Goal: Task Accomplishment & Management: Manage account settings

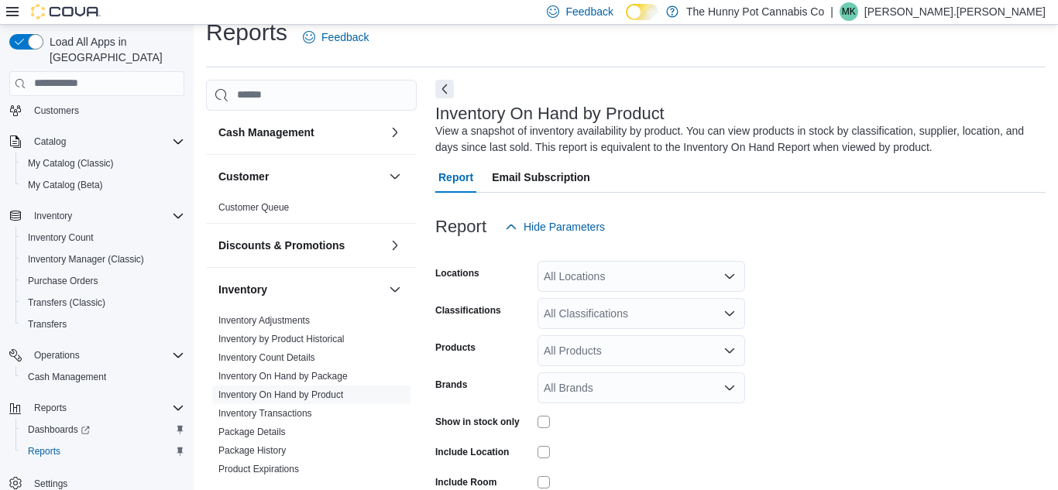
scroll to position [52, 0]
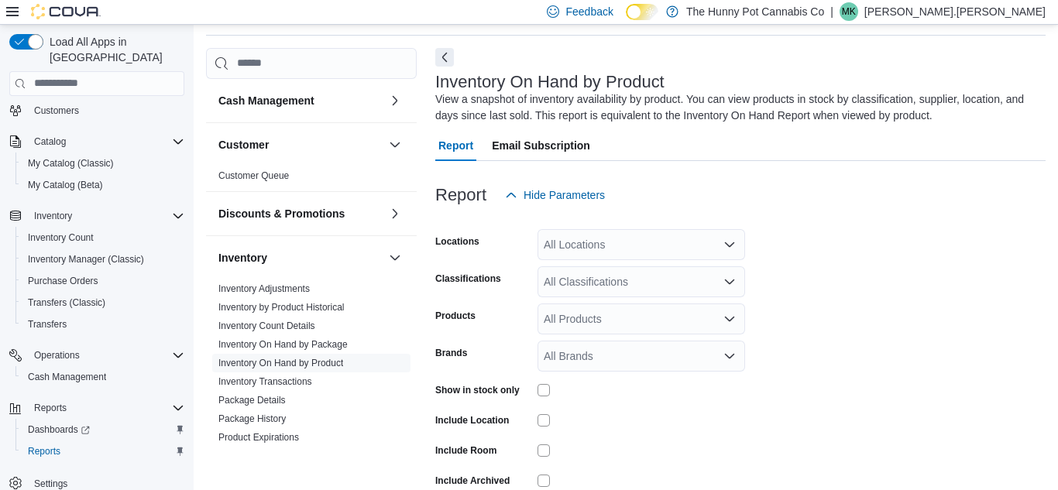
click at [609, 242] on div "All Locations" at bounding box center [640, 244] width 207 height 31
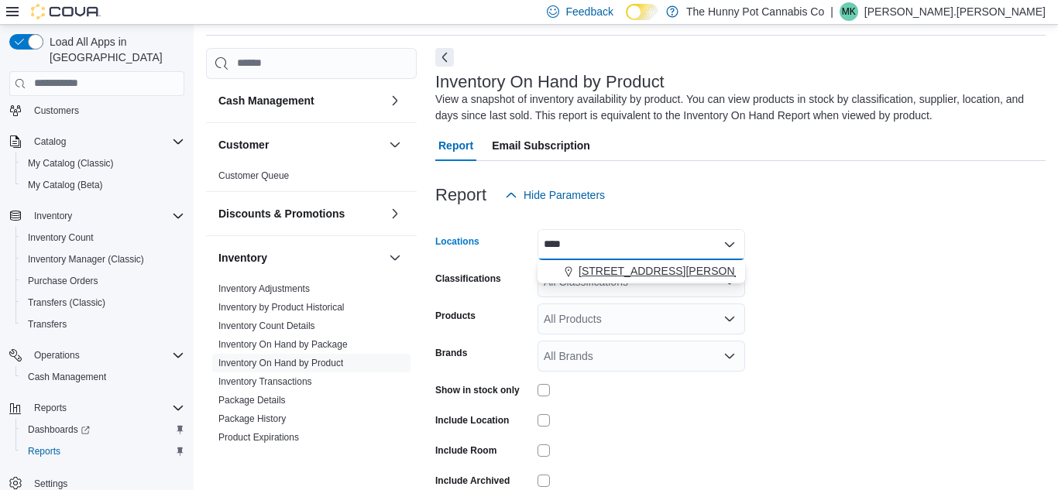
type input "****"
click at [608, 266] on span "[STREET_ADDRESS][PERSON_NAME]" at bounding box center [676, 270] width 197 height 15
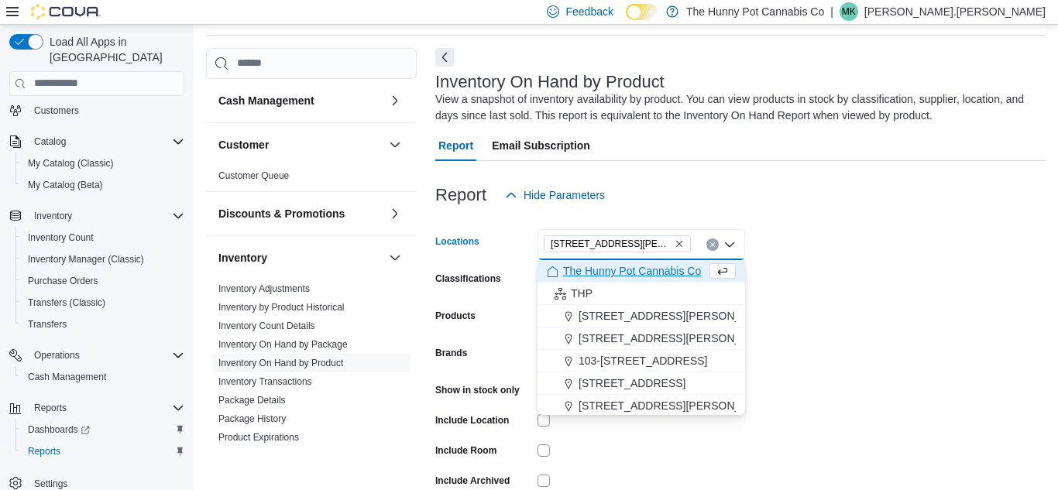
click at [751, 200] on div "Report Hide Parameters" at bounding box center [740, 195] width 610 height 31
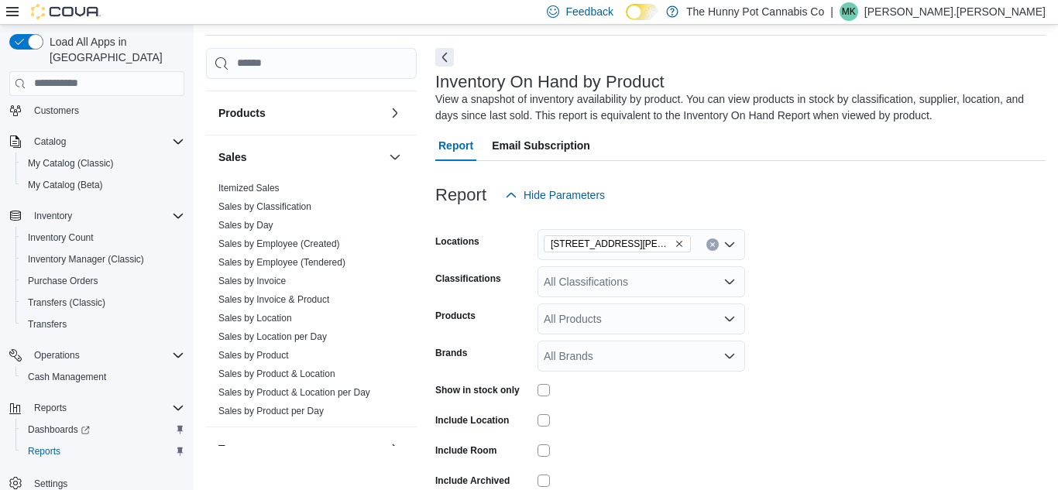
scroll to position [577, 0]
click at [287, 297] on link "Sales by Invoice & Product" at bounding box center [273, 298] width 111 height 11
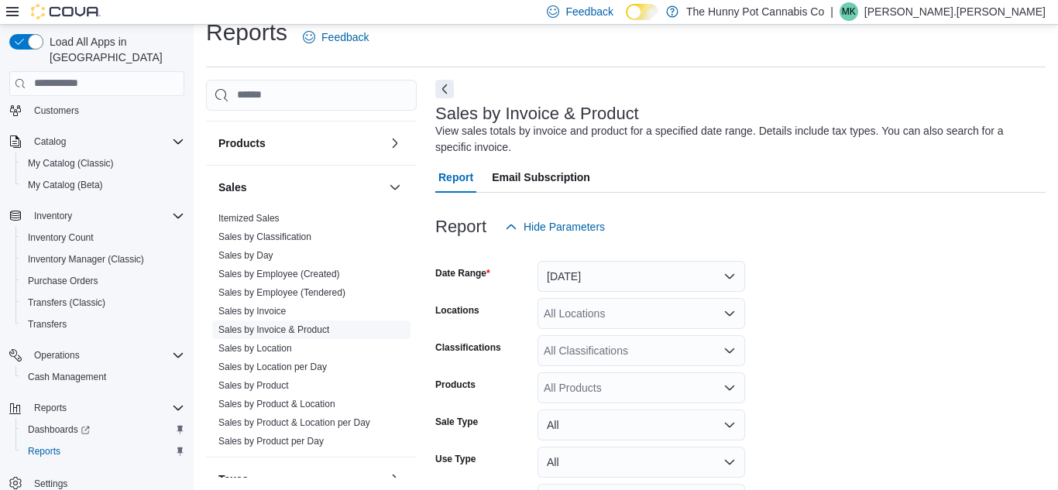
scroll to position [52, 0]
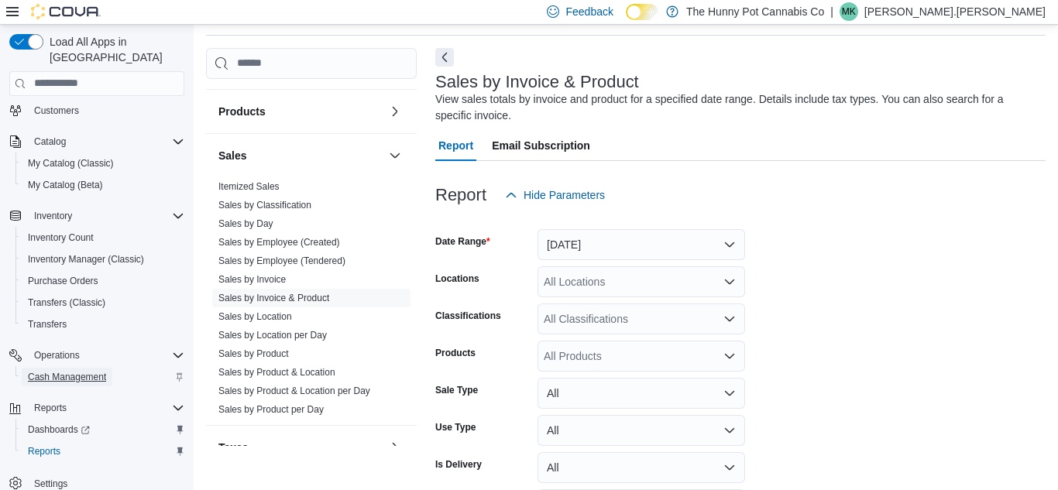
click at [39, 371] on span "Cash Management" at bounding box center [67, 377] width 78 height 12
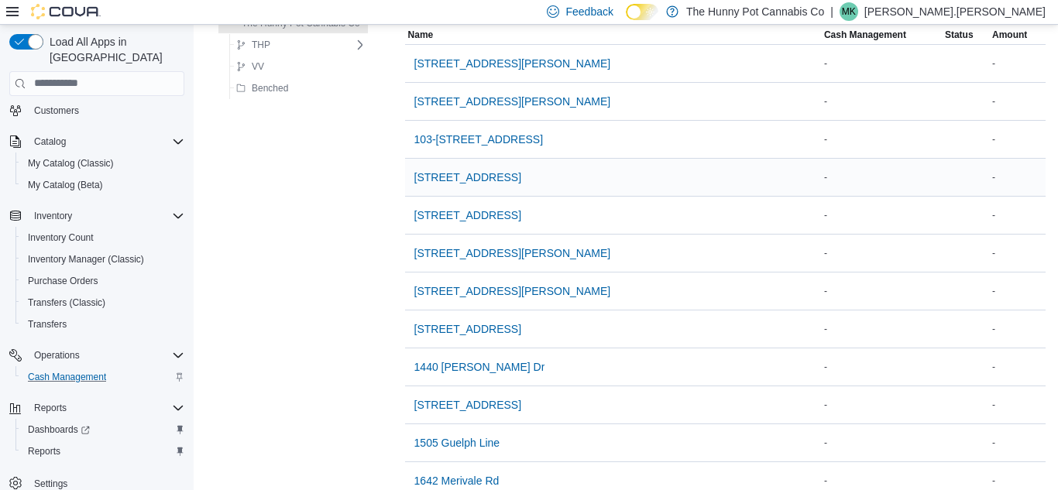
scroll to position [310, 0]
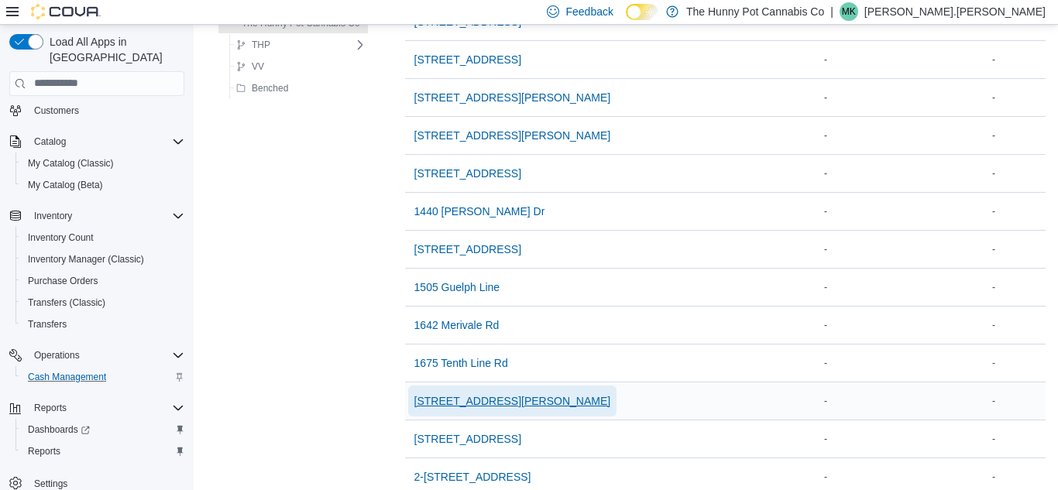
click at [471, 393] on span "[STREET_ADDRESS][PERSON_NAME]" at bounding box center [512, 400] width 197 height 15
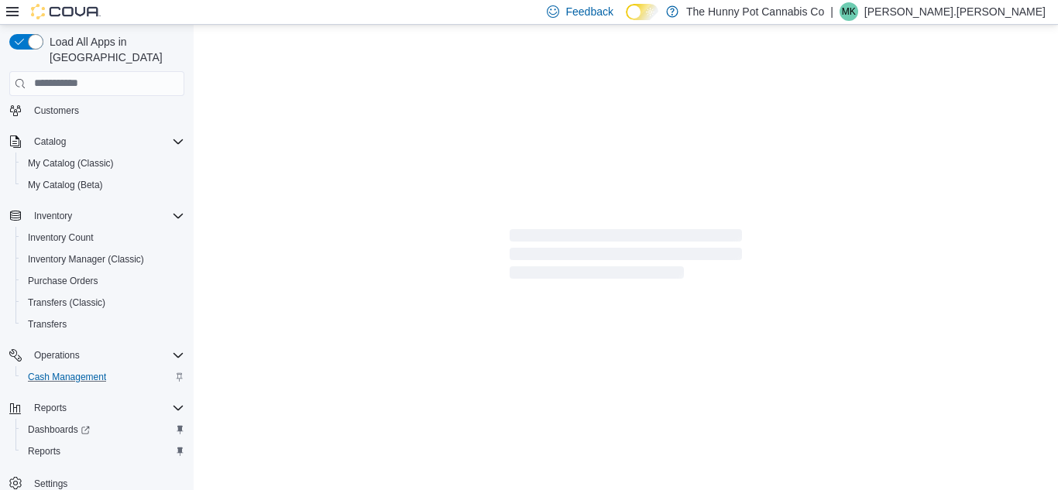
scroll to position [269, 0]
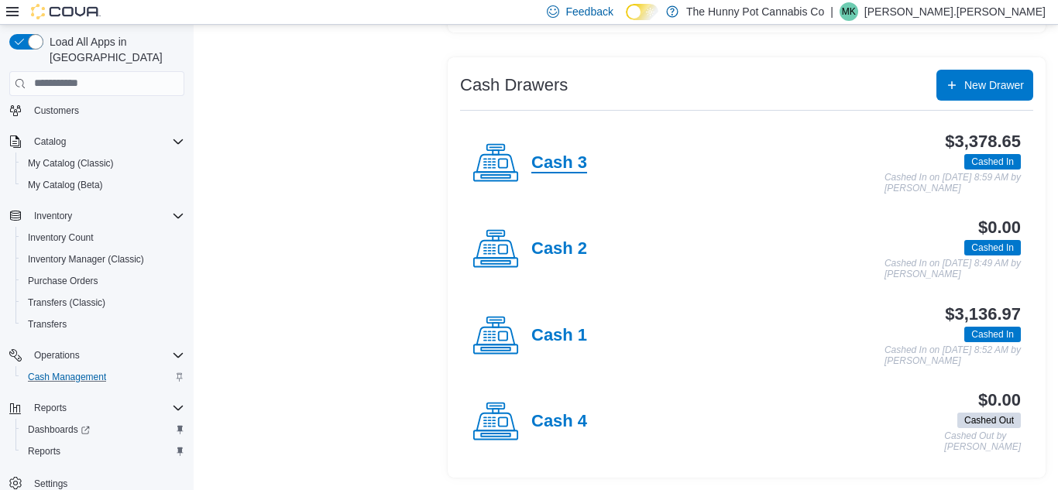
click at [543, 156] on h4 "Cash 3" at bounding box center [559, 163] width 56 height 20
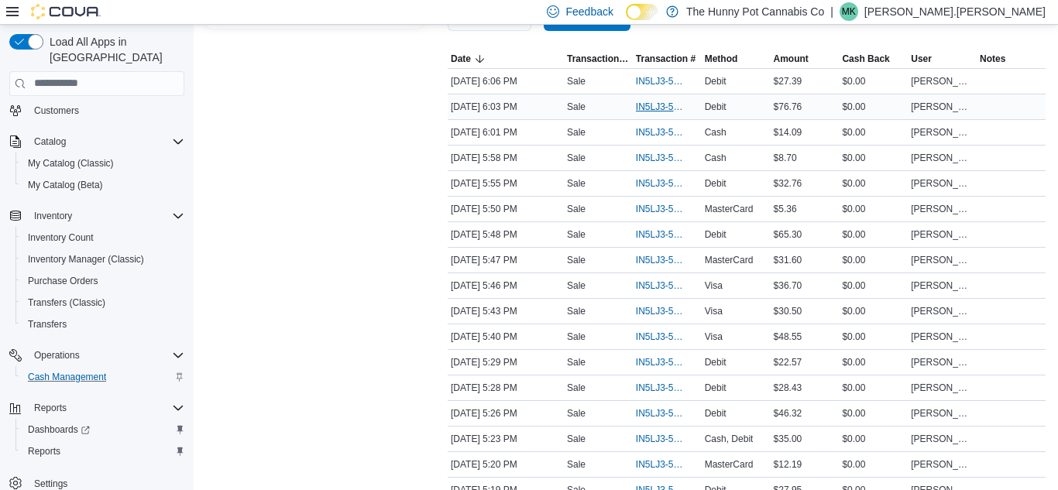
scroll to position [311, 0]
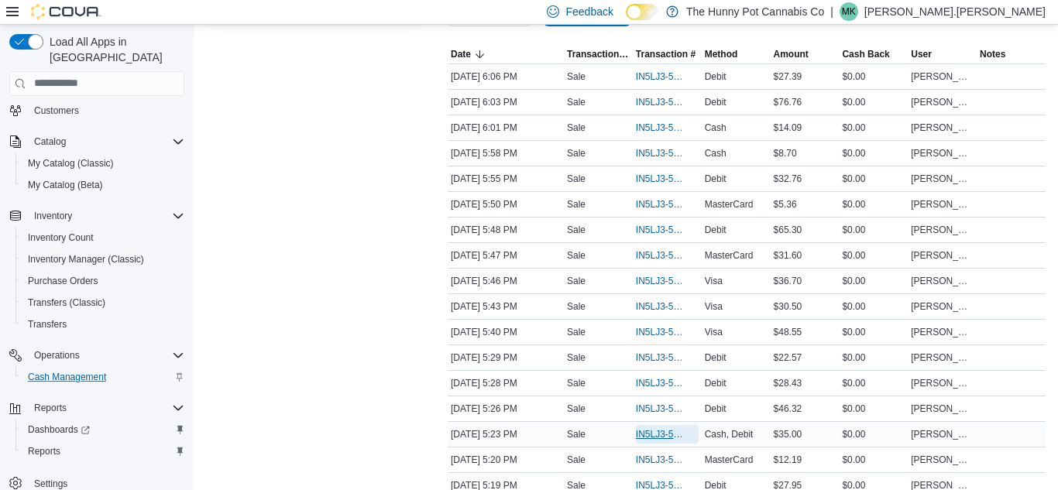
click at [659, 430] on span "IN5LJ3-5962632" at bounding box center [659, 434] width 47 height 12
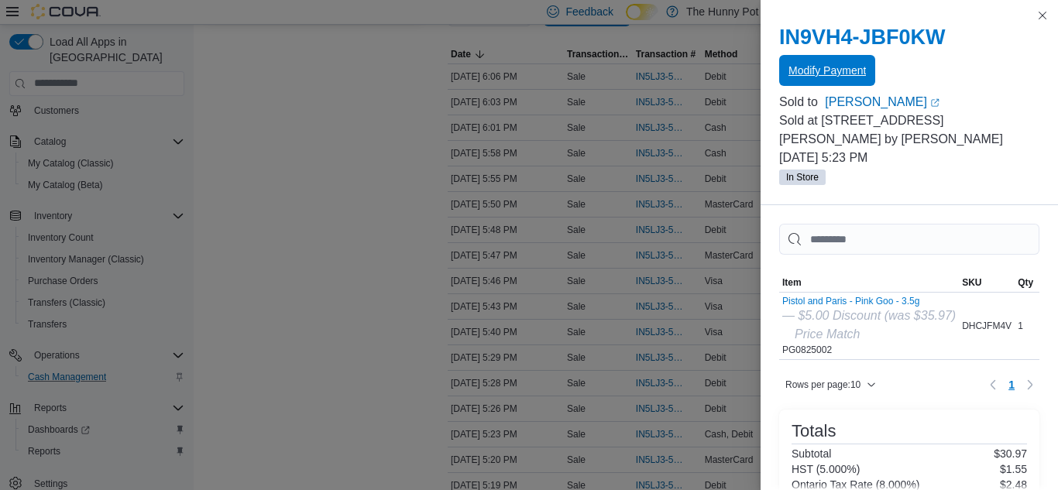
click at [814, 67] on span "Modify Payment" at bounding box center [826, 70] width 77 height 15
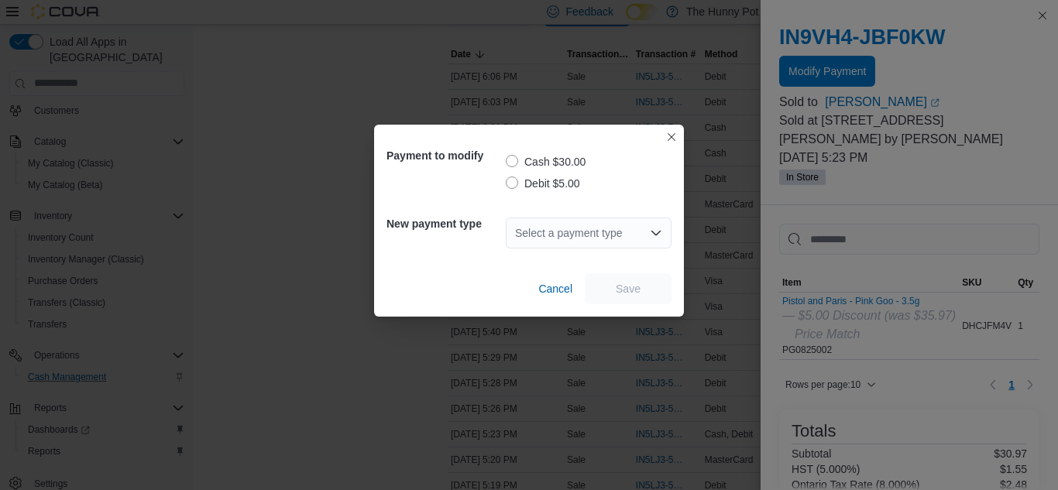
click at [564, 183] on label "Debit $5.00" at bounding box center [543, 183] width 74 height 19
click at [561, 231] on div "Select a payment type" at bounding box center [589, 233] width 166 height 31
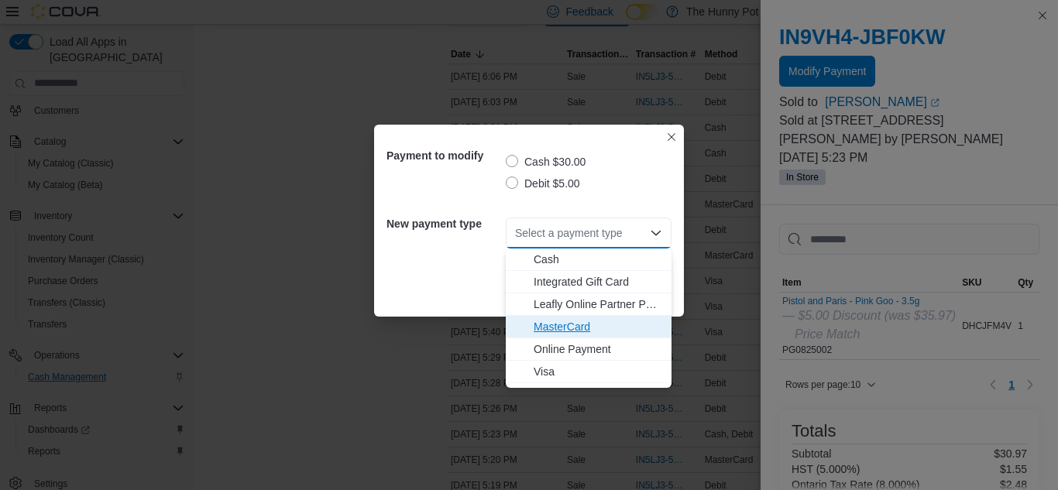
click at [554, 321] on span "MasterCard" at bounding box center [597, 326] width 129 height 15
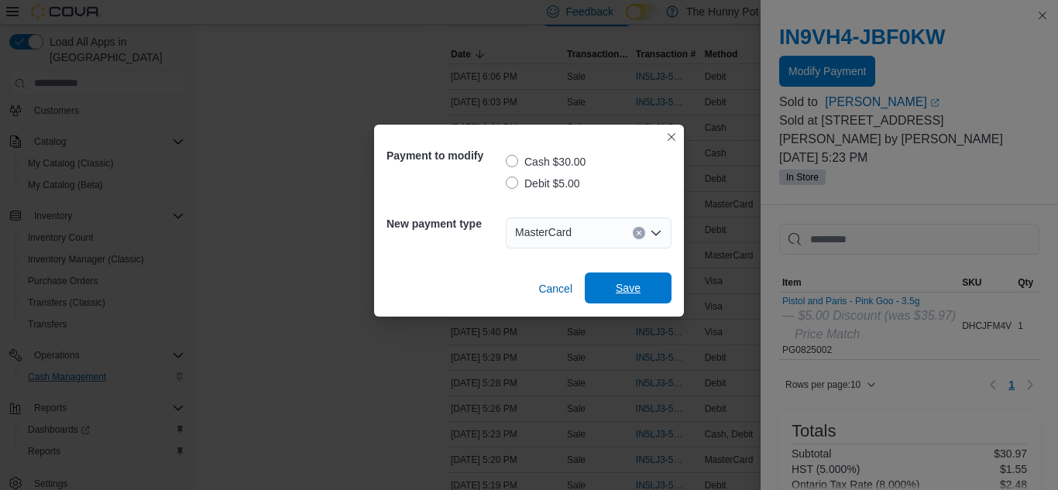
click at [646, 283] on span "Save" at bounding box center [628, 288] width 68 height 31
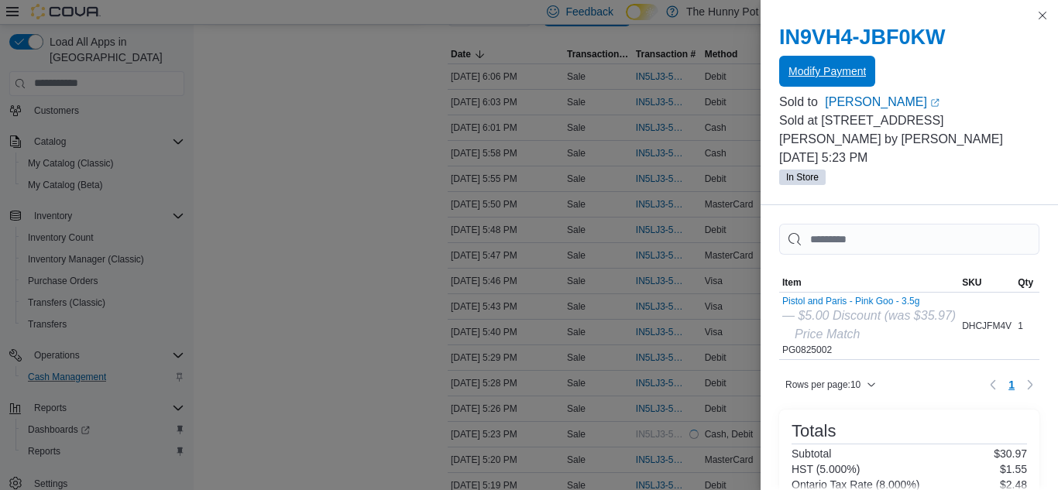
scroll to position [0, 0]
